Goal: Task Accomplishment & Management: Manage account settings

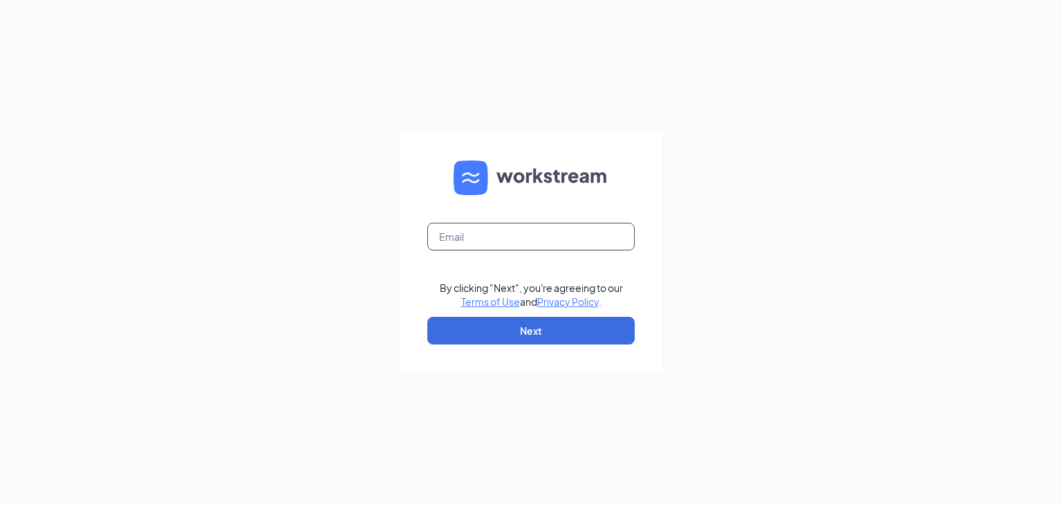
click at [507, 227] on input "text" at bounding box center [530, 237] width 207 height 28
type input "b"
click at [490, 239] on input "text" at bounding box center [530, 237] width 207 height 28
type input "b1266@bocountry.com"
click at [592, 328] on button "Next" at bounding box center [530, 331] width 207 height 28
